Goal: Task Accomplishment & Management: Use online tool/utility

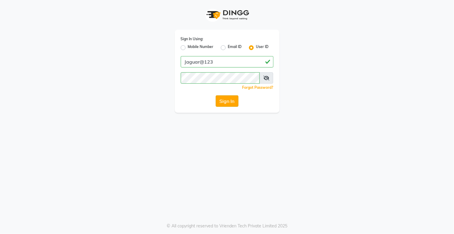
click at [223, 99] on button "Sign In" at bounding box center [227, 100] width 23 height 11
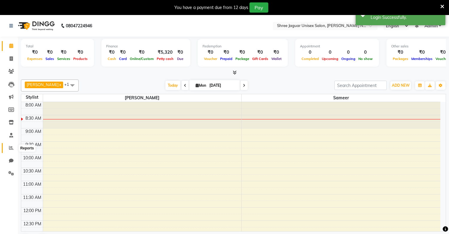
click at [10, 148] on icon at bounding box center [11, 147] width 4 height 4
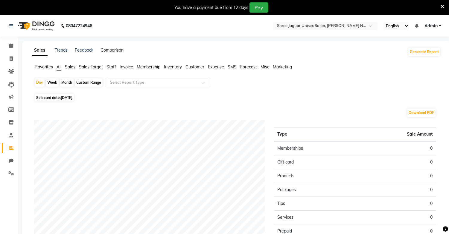
click at [104, 51] on link "Comparison" at bounding box center [112, 49] width 23 height 5
select select "single_date"
select select "single_date_dash"
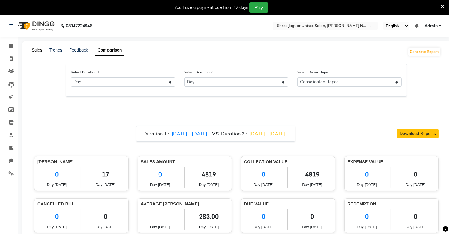
click at [37, 51] on link "Sales" at bounding box center [37, 49] width 10 height 5
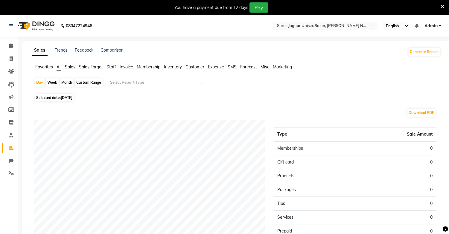
click at [66, 85] on div "Month" at bounding box center [67, 82] width 14 height 8
select select "9"
select select "2025"
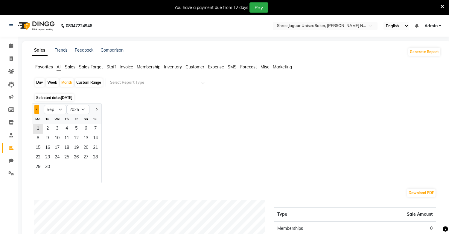
click at [37, 112] on button "Previous month" at bounding box center [36, 109] width 5 height 10
select select "8"
click at [78, 132] on span "1" at bounding box center [77, 129] width 10 height 10
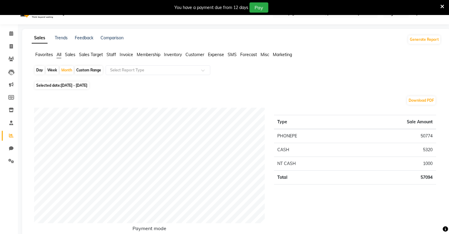
scroll to position [11, 0]
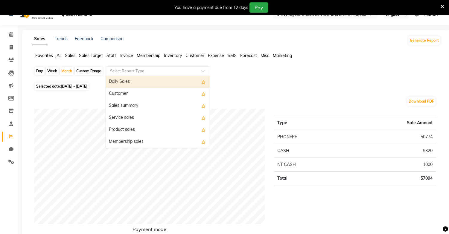
click at [127, 73] on input "text" at bounding box center [152, 71] width 86 height 6
type input "st"
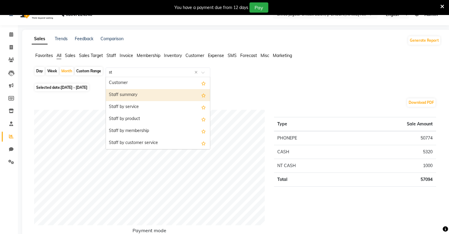
click at [131, 96] on div "Staff summary" at bounding box center [158, 95] width 104 height 12
select select "full_report"
select select "csv"
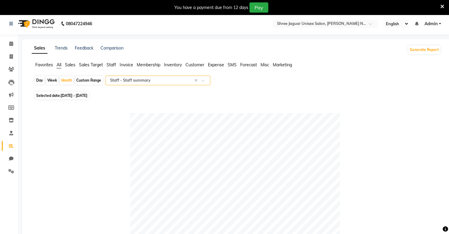
scroll to position [0, 0]
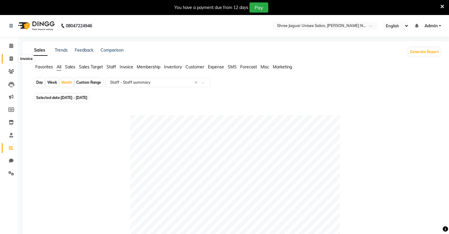
click at [8, 58] on span at bounding box center [11, 58] width 10 height 7
select select "8688"
select select "service"
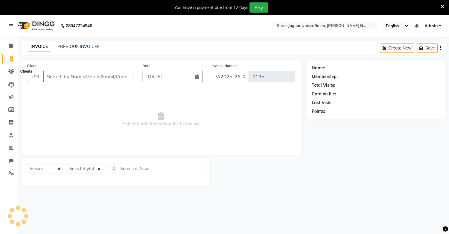
scroll to position [15, 0]
